Goal: Task Accomplishment & Management: Manage account settings

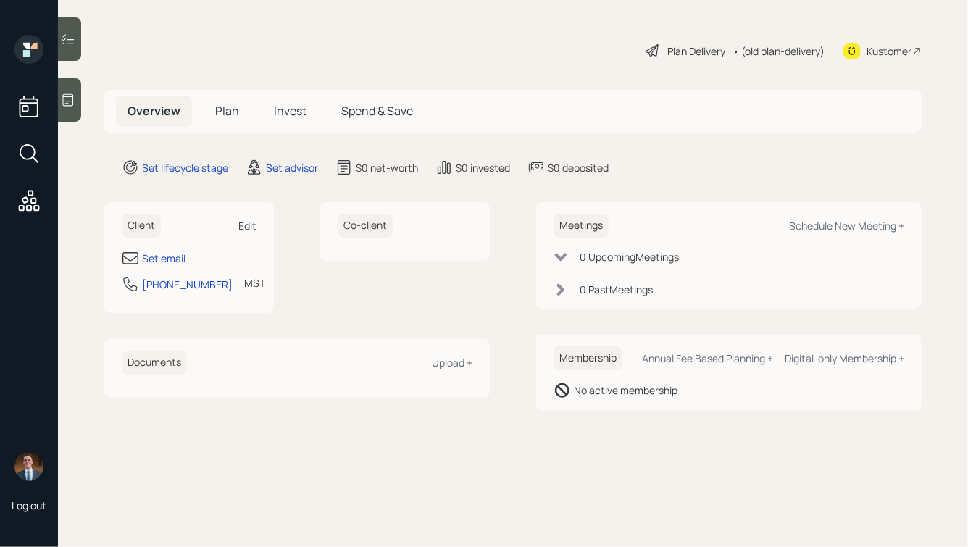
click at [245, 223] on div "Edit" at bounding box center [247, 226] width 18 height 14
select select "America/[GEOGRAPHIC_DATA]"
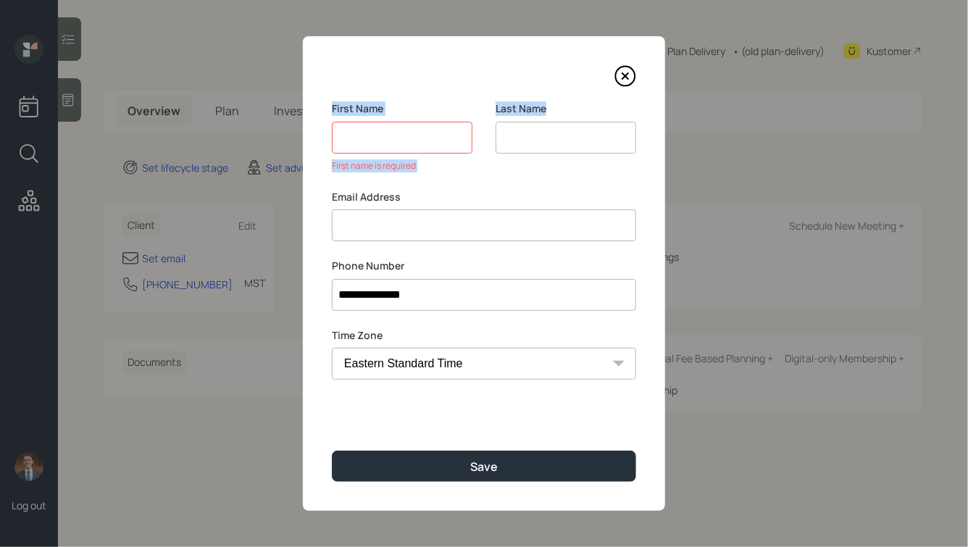
drag, startPoint x: 332, startPoint y: 105, endPoint x: 540, endPoint y: 180, distance: 221.0
click at [540, 180] on div "First Name First name is required Last Name" at bounding box center [484, 145] width 304 height 88
click at [540, 180] on div "Last Name" at bounding box center [566, 145] width 141 height 88
drag, startPoint x: 429, startPoint y: 202, endPoint x: 341, endPoint y: 83, distance: 148.3
click at [342, 83] on div "**********" at bounding box center [484, 273] width 362 height 475
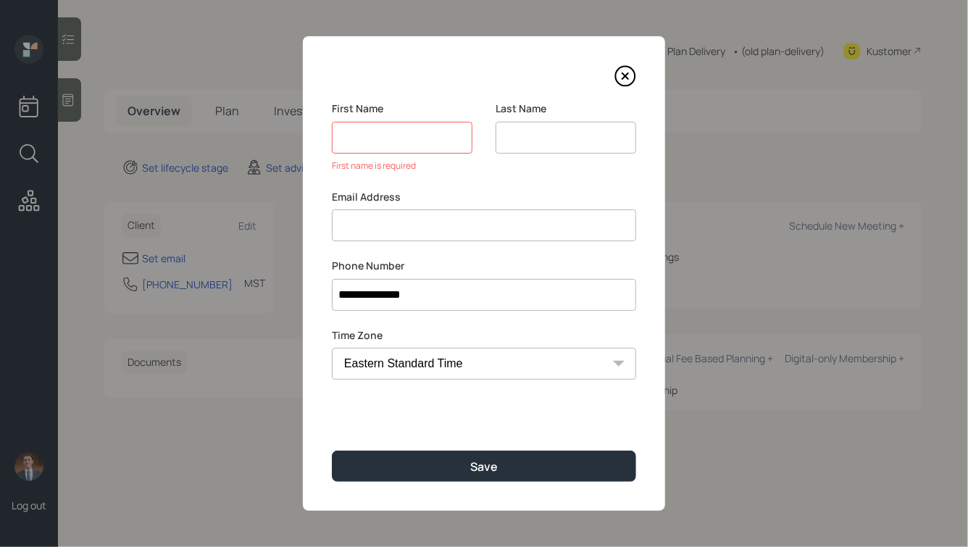
click at [341, 83] on div at bounding box center [484, 76] width 304 height 22
click at [619, 86] on icon at bounding box center [625, 76] width 22 height 22
